Goal: Task Accomplishment & Management: Use online tool/utility

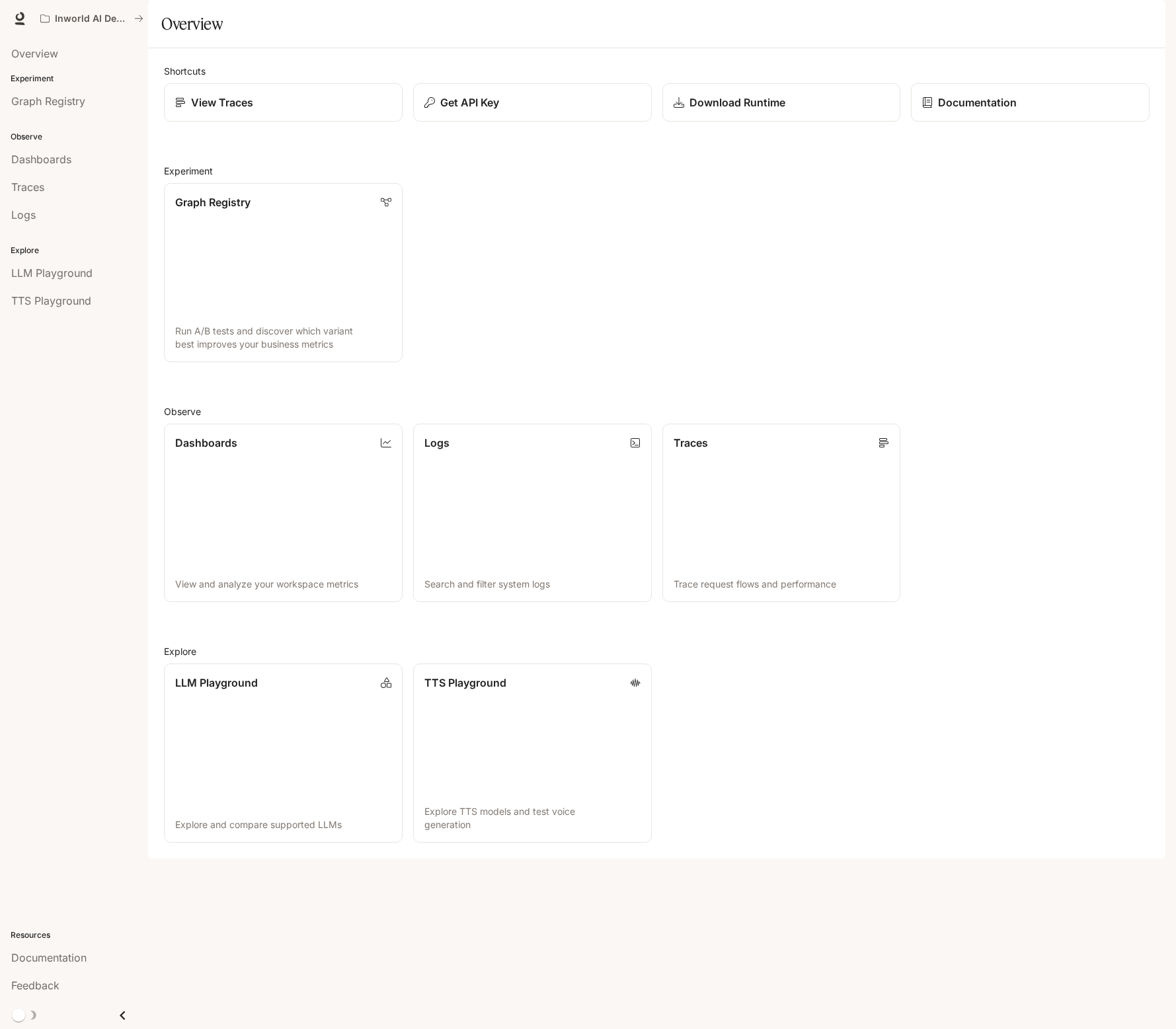
click at [87, 378] on div "Overview Experiment Graph Registry Observe Dashboards Traces Logs Explore LLM P…" at bounding box center [74, 532] width 148 height 992
click at [475, 111] on p "Get API Key" at bounding box center [469, 102] width 60 height 15
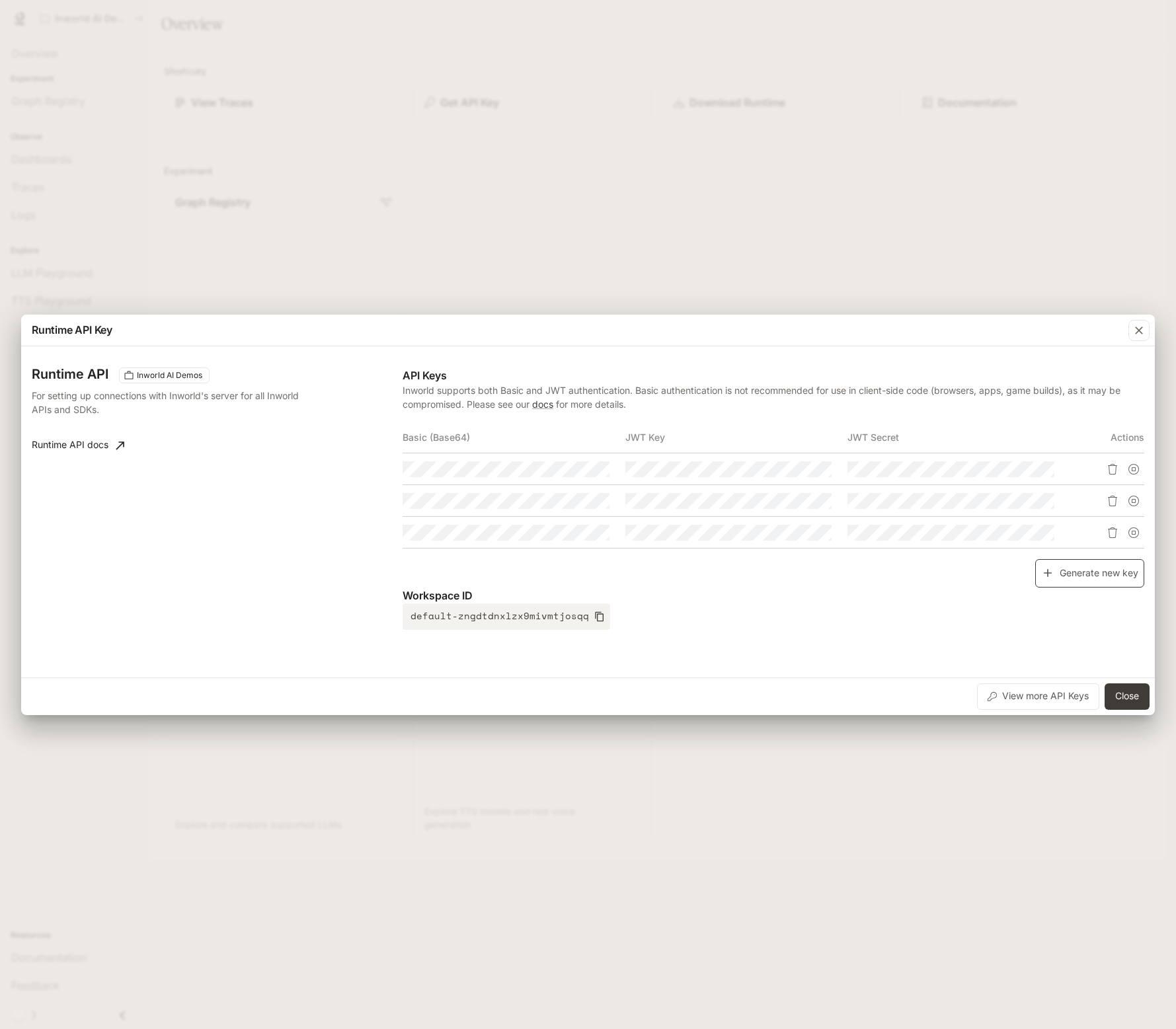
click at [1090, 578] on button "Generate new key" at bounding box center [1088, 574] width 109 height 29
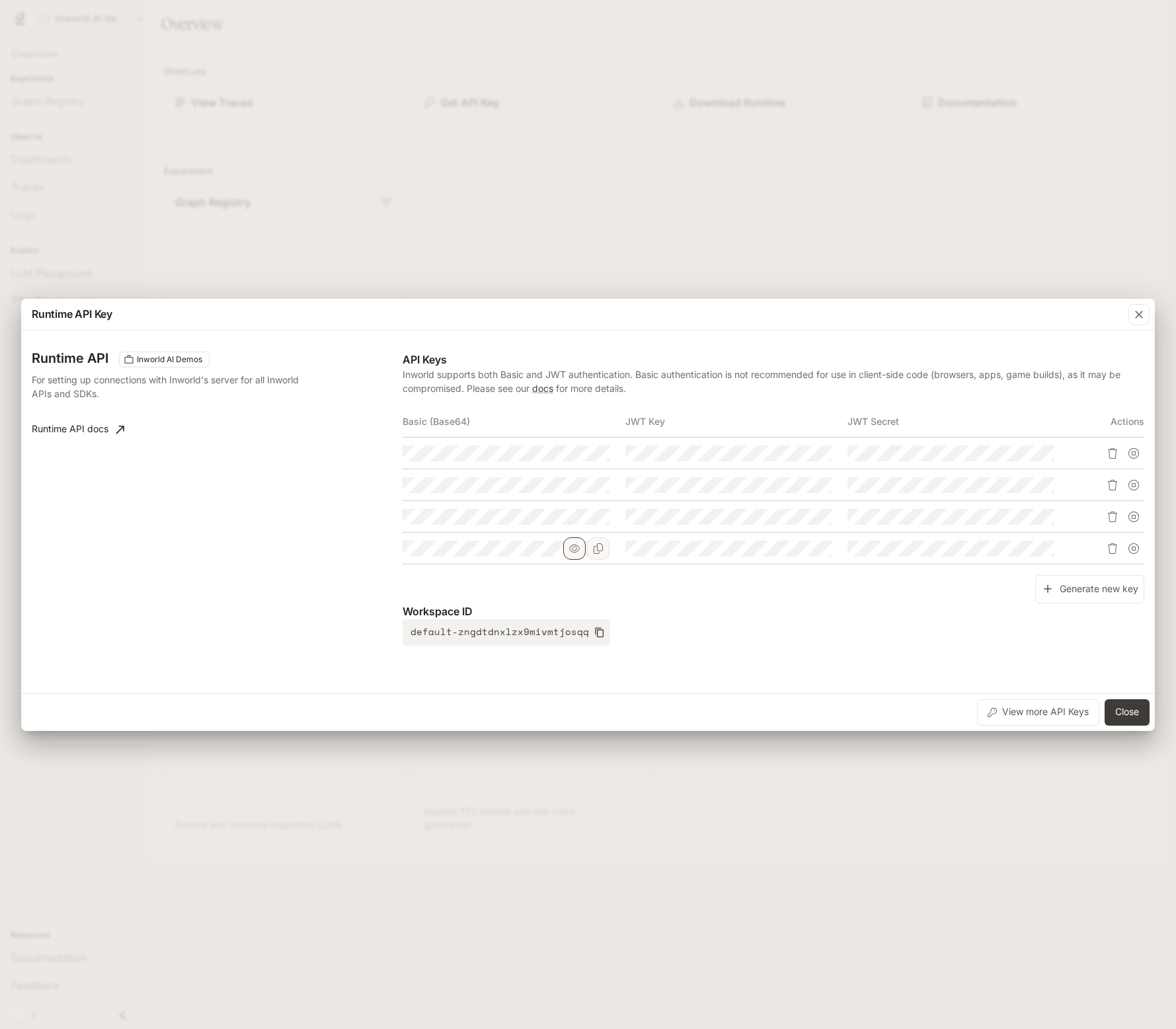
click at [578, 553] on icon "button" at bounding box center [574, 548] width 11 height 11
click at [597, 549] on icon "Copy Basic (Base64)" at bounding box center [599, 548] width 10 height 11
click at [1125, 716] on button "Close" at bounding box center [1126, 711] width 45 height 26
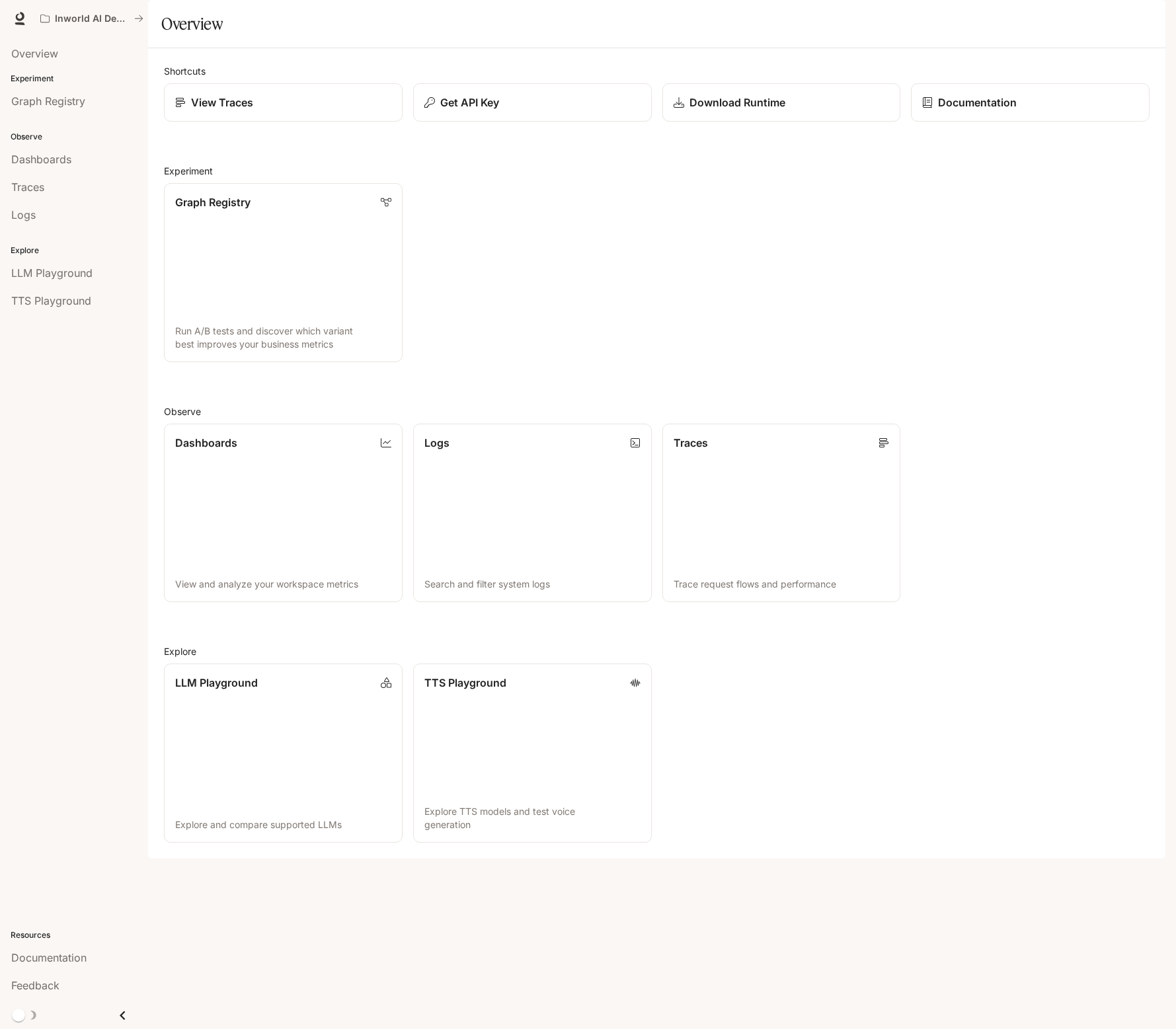
click at [896, 353] on div "Graph Registry Run A/B tests and discover which variant best improves your busi…" at bounding box center [651, 267] width 996 height 190
click at [536, 122] on button "Get API Key" at bounding box center [532, 103] width 241 height 39
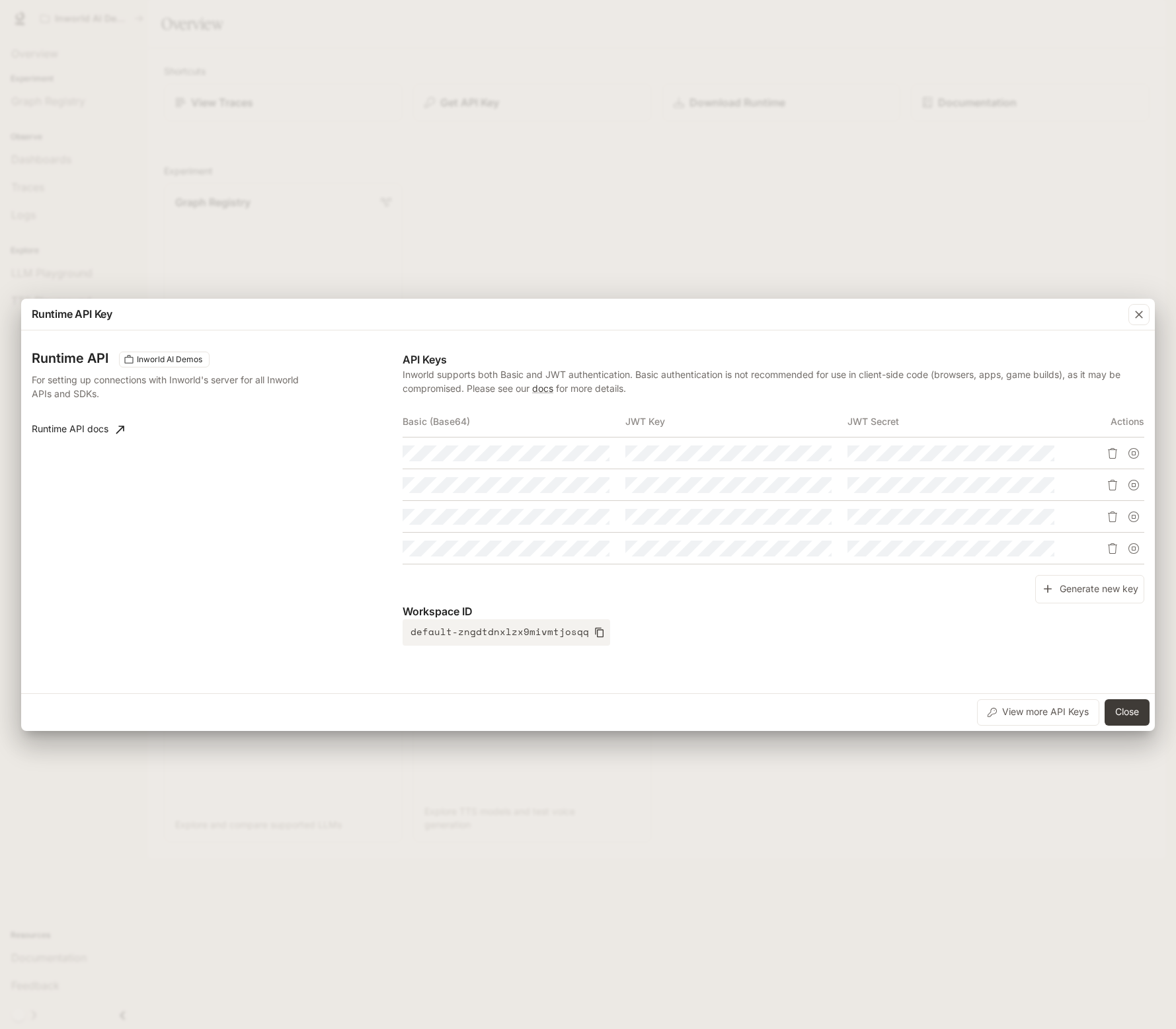
click at [733, 617] on p "Workspace ID" at bounding box center [773, 611] width 741 height 15
drag, startPoint x: 916, startPoint y: 619, endPoint x: 921, endPoint y: 630, distance: 12.1
click at [916, 620] on div "Workspace ID default-zngdtdnxlzx9mivmtjosqq" at bounding box center [773, 625] width 741 height 42
click at [1138, 706] on button "Close" at bounding box center [1126, 711] width 45 height 26
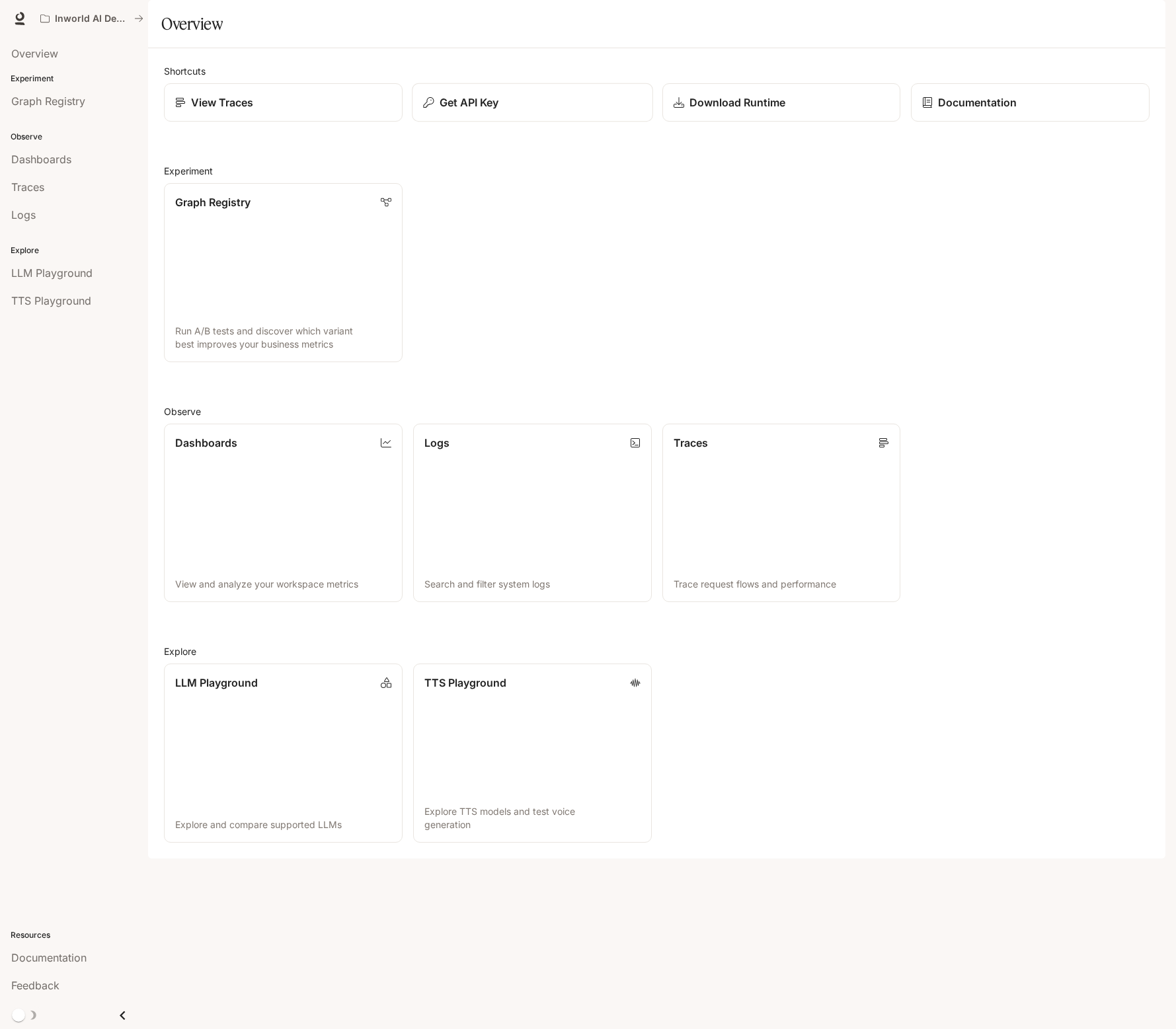
click at [472, 111] on p "Get API Key" at bounding box center [469, 102] width 60 height 15
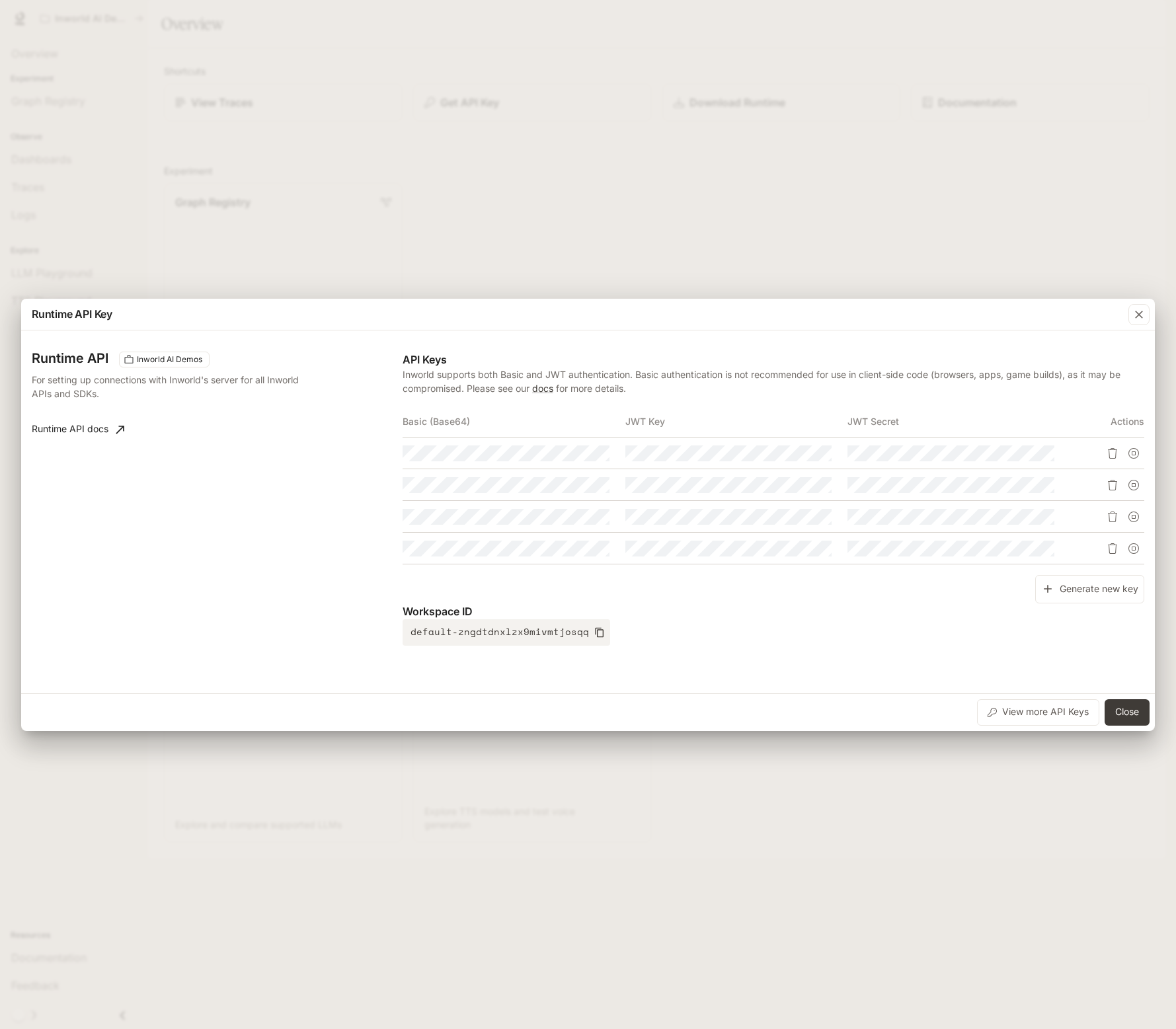
drag, startPoint x: 846, startPoint y: 221, endPoint x: 912, endPoint y: 86, distance: 150.3
click at [846, 221] on div "Runtime API Key Runtime API Inworld AI Demos For setting up connections with In…" at bounding box center [588, 514] width 1176 height 1029
